Goal: Information Seeking & Learning: Learn about a topic

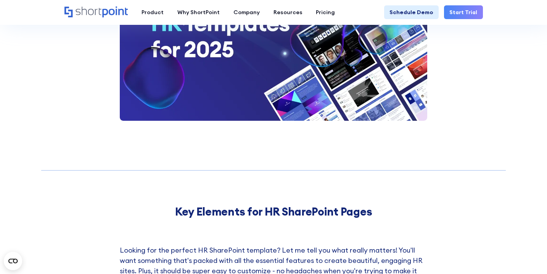
scroll to position [1370, 0]
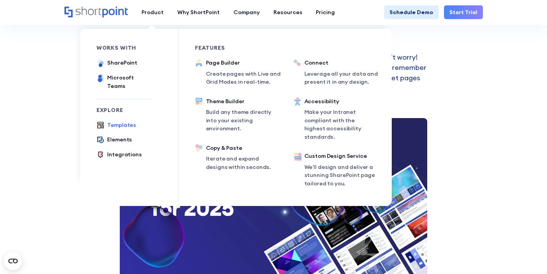
click at [117, 121] on div "Templates" at bounding box center [121, 125] width 29 height 8
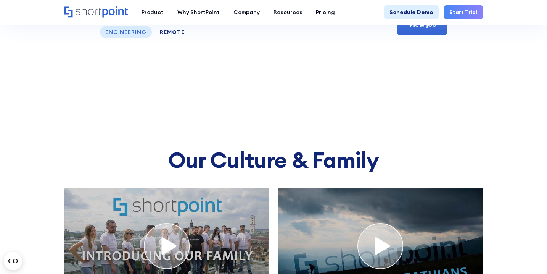
scroll to position [2963, 0]
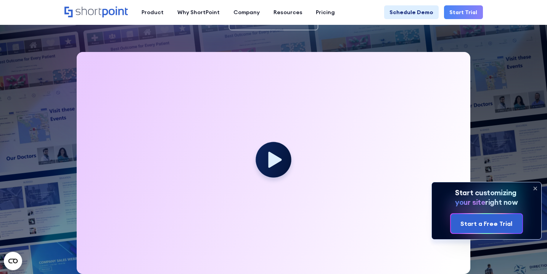
click at [536, 184] on icon at bounding box center [536, 188] width 12 height 12
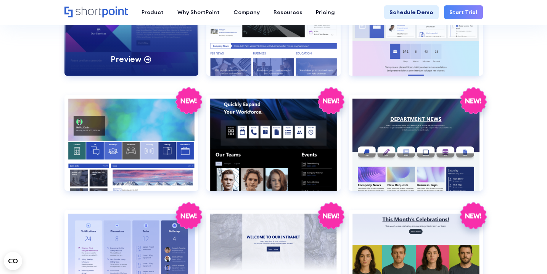
scroll to position [1024, 0]
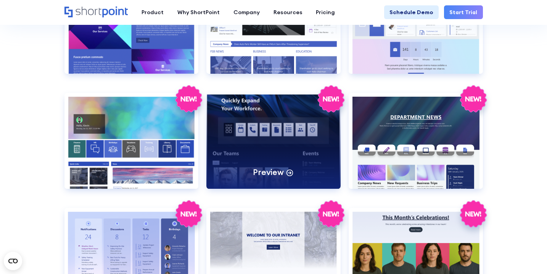
click at [237, 130] on div "Preview" at bounding box center [274, 141] width 134 height 96
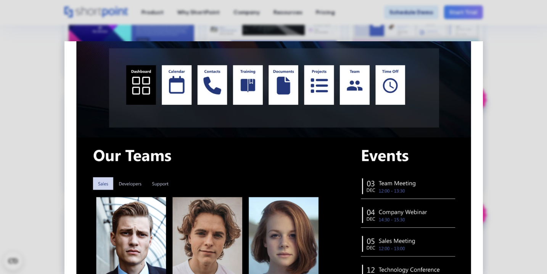
scroll to position [73, 0]
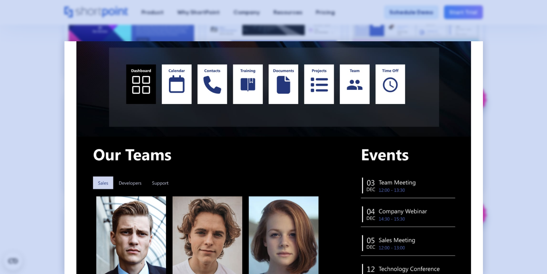
click at [538, 166] on div at bounding box center [273, 137] width 547 height 274
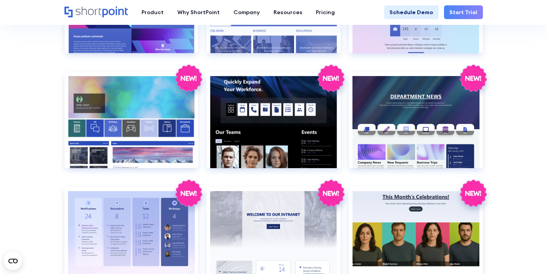
scroll to position [1041, 0]
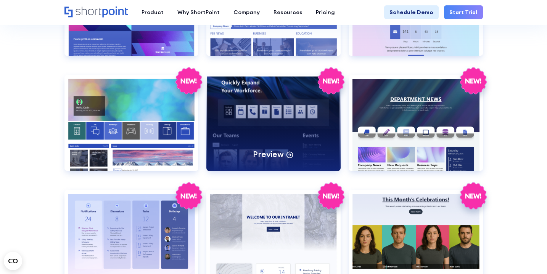
click at [274, 123] on div "Preview" at bounding box center [274, 123] width 134 height 96
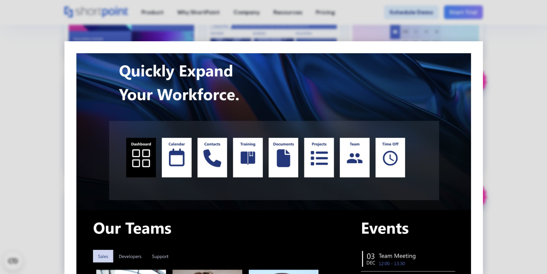
scroll to position [106, 0]
